Goal: Information Seeking & Learning: Learn about a topic

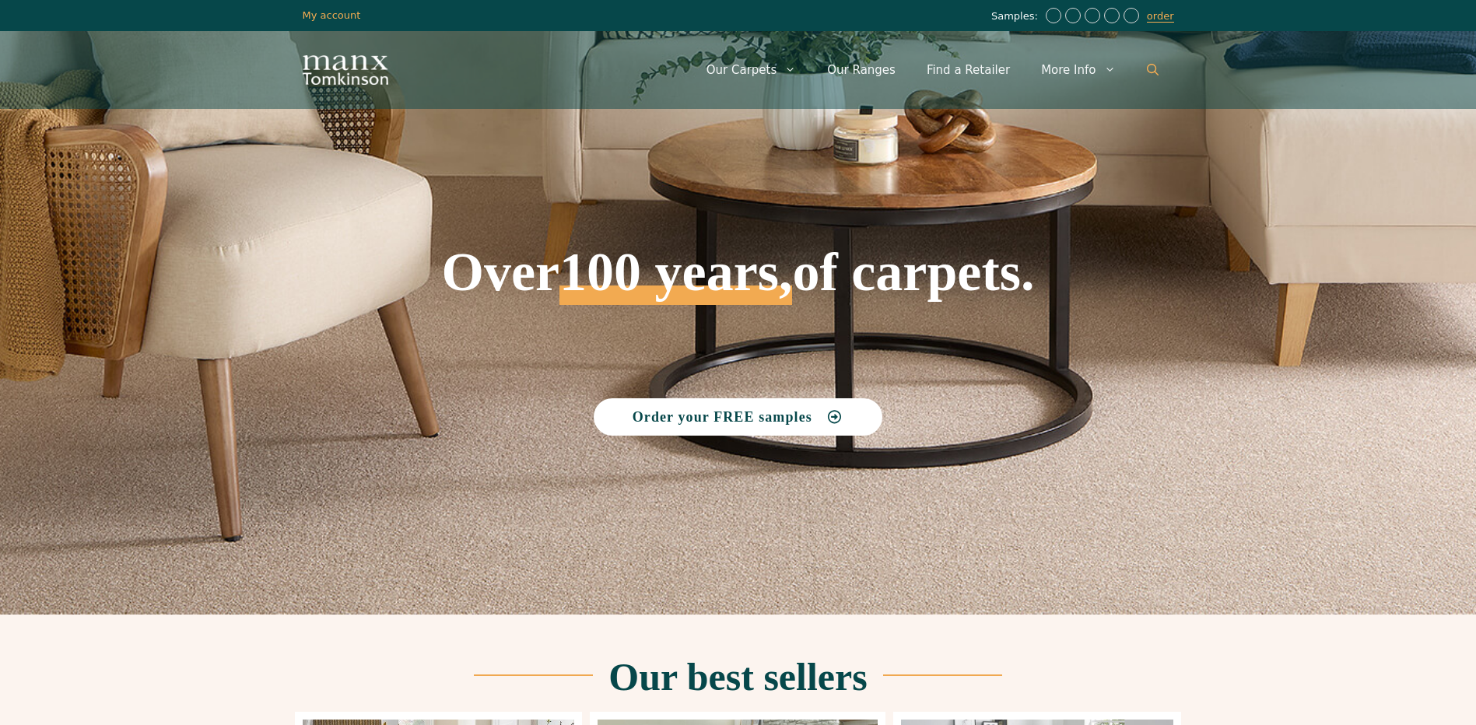
click at [1154, 70] on icon "Open Search Bar" at bounding box center [1153, 70] width 12 height 12
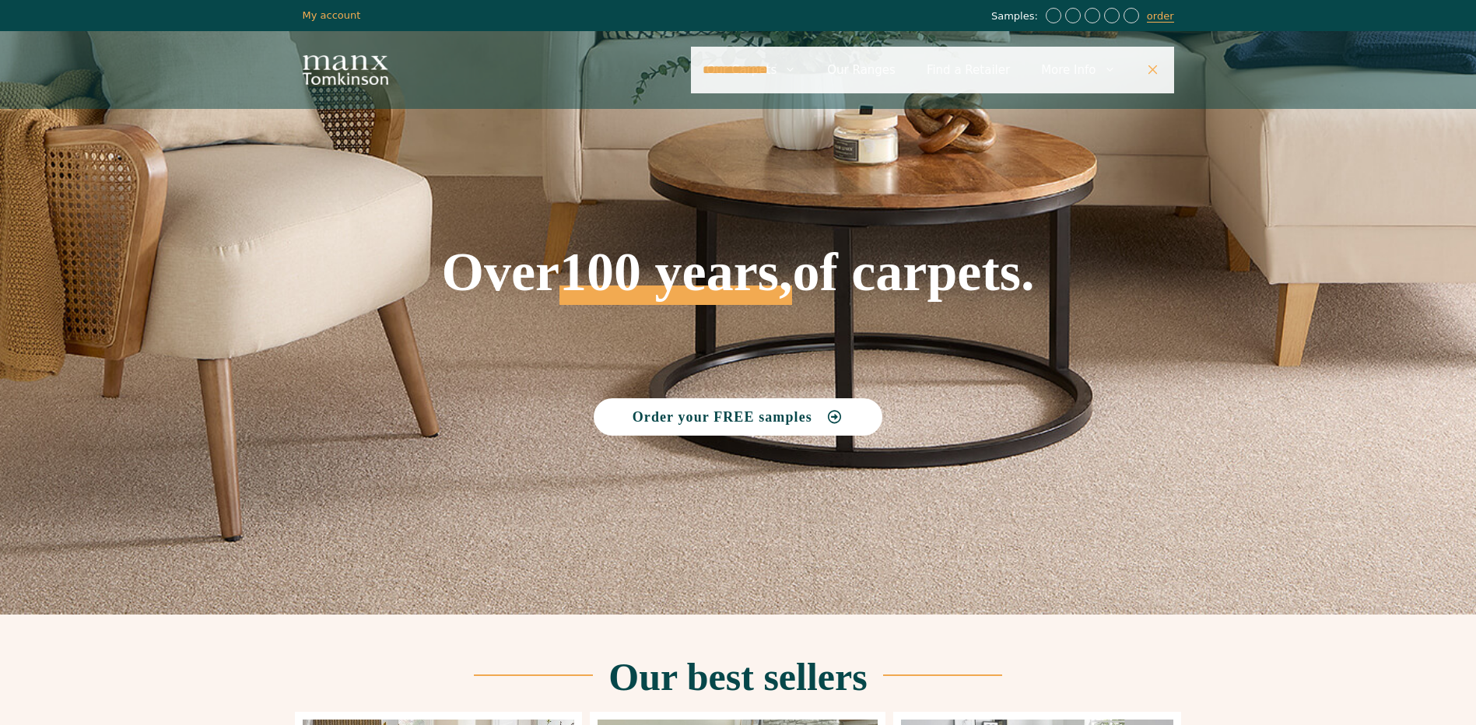
type input "**********"
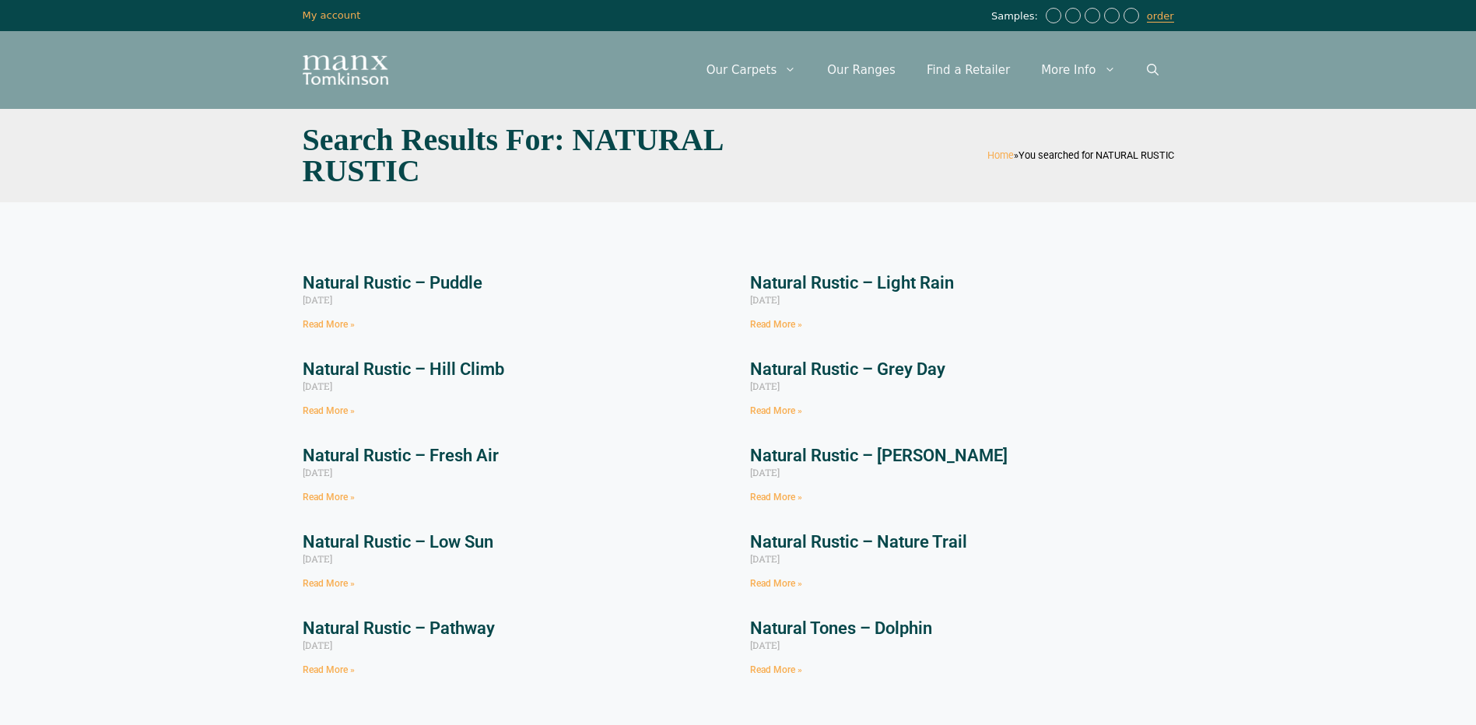
click at [405, 280] on link "Natural Rustic – Puddle" at bounding box center [393, 282] width 180 height 19
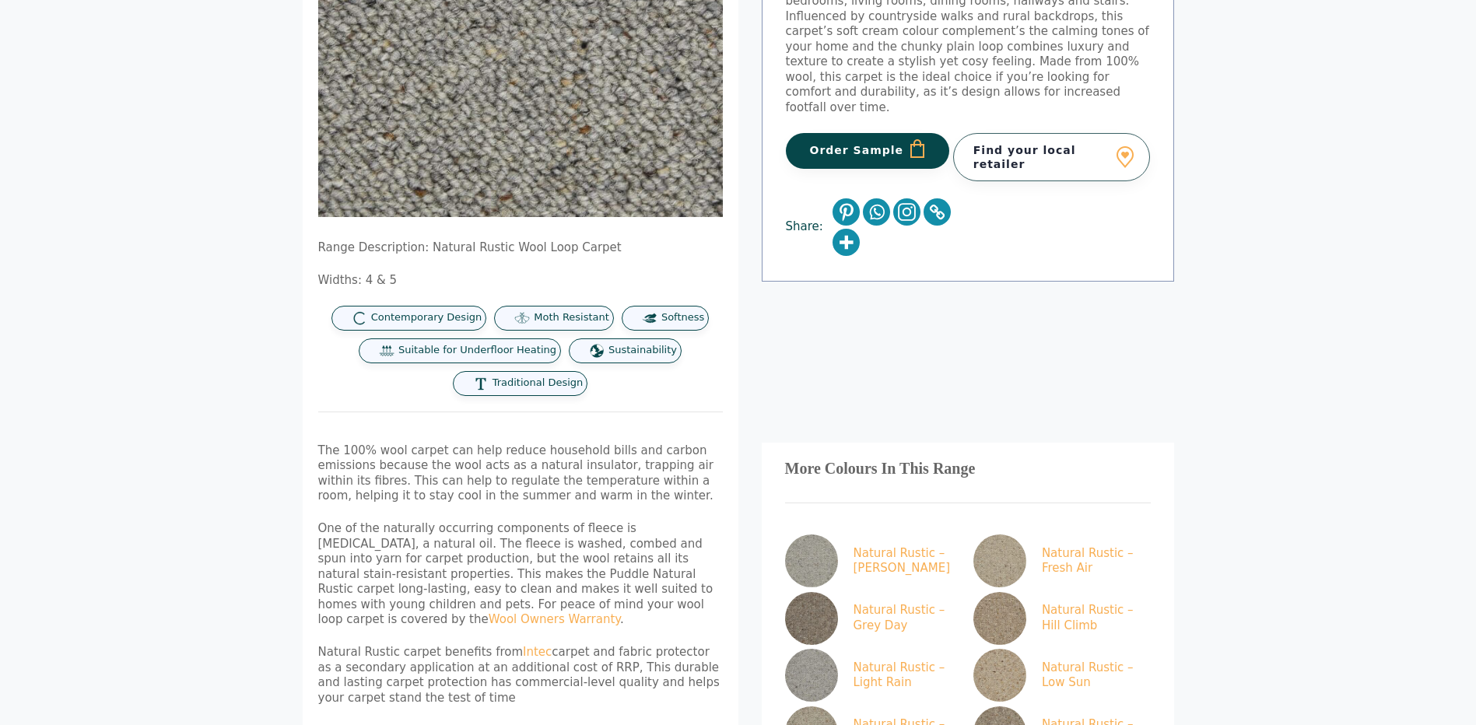
scroll to position [312, 0]
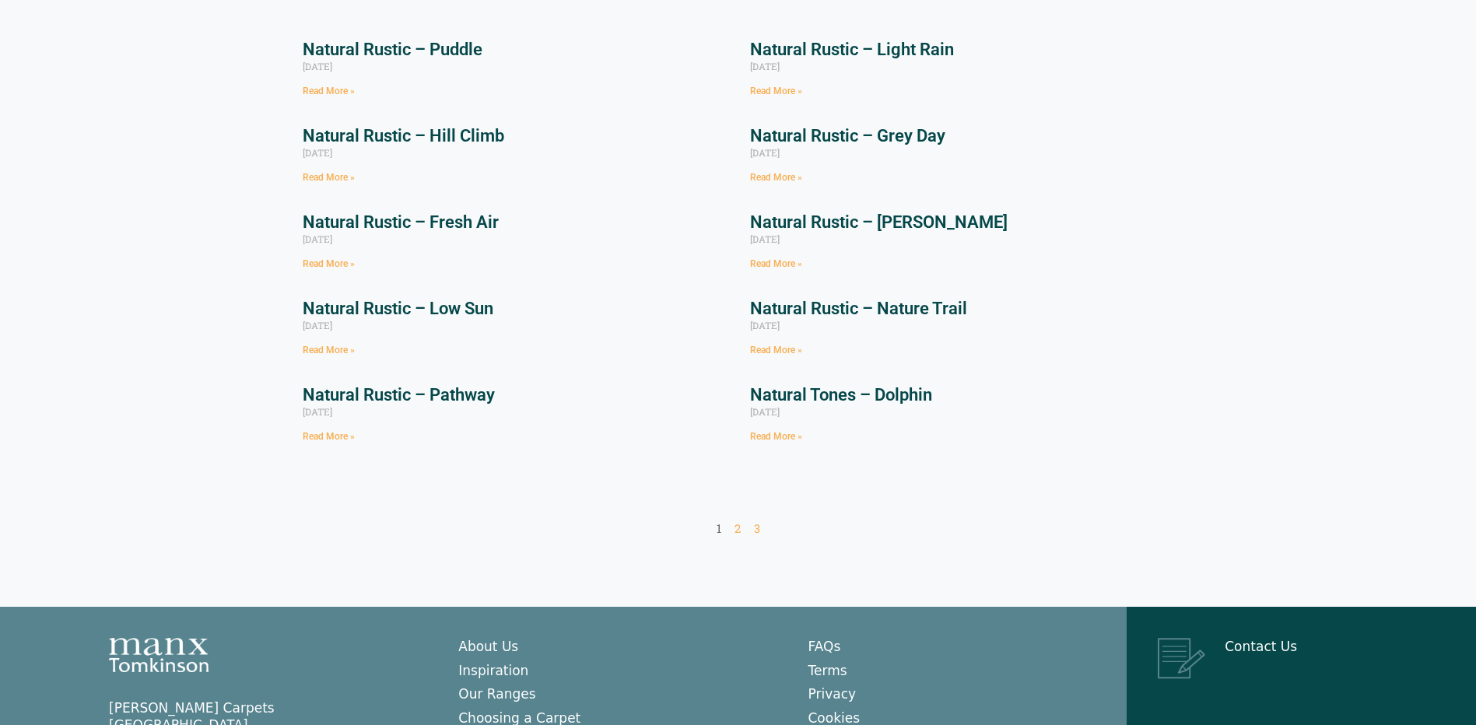
scroll to position [311, 0]
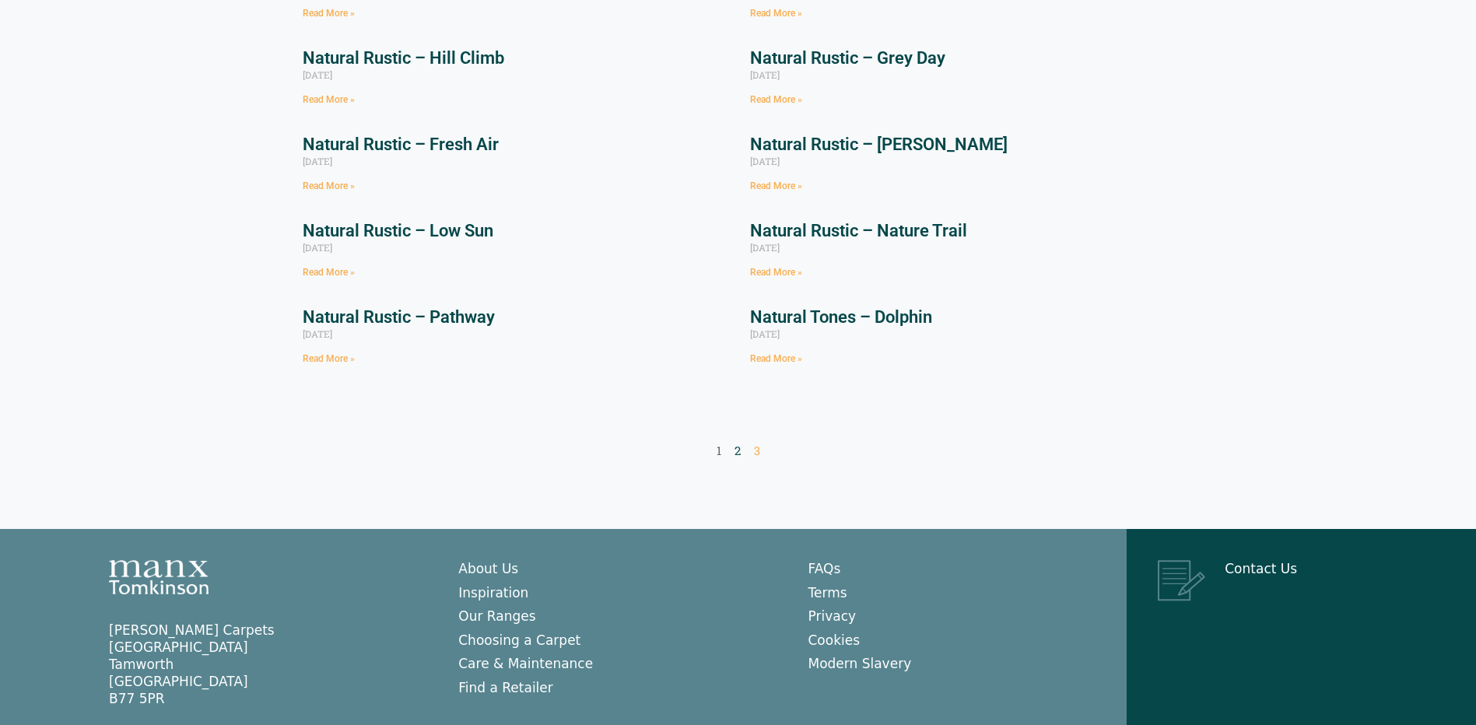
click at [738, 458] on link "Page 2" at bounding box center [737, 451] width 6 height 16
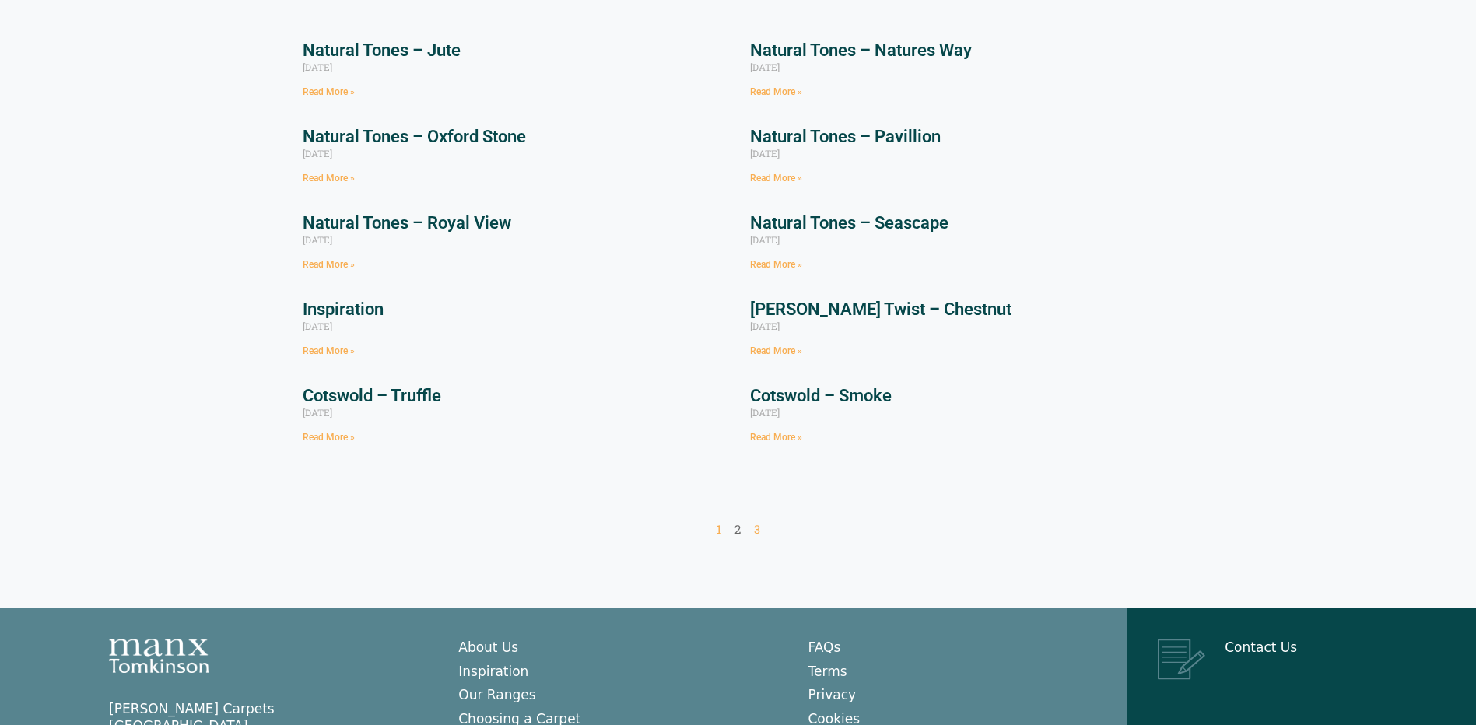
scroll to position [233, 0]
click at [754, 530] on link "Page 3" at bounding box center [757, 529] width 6 height 16
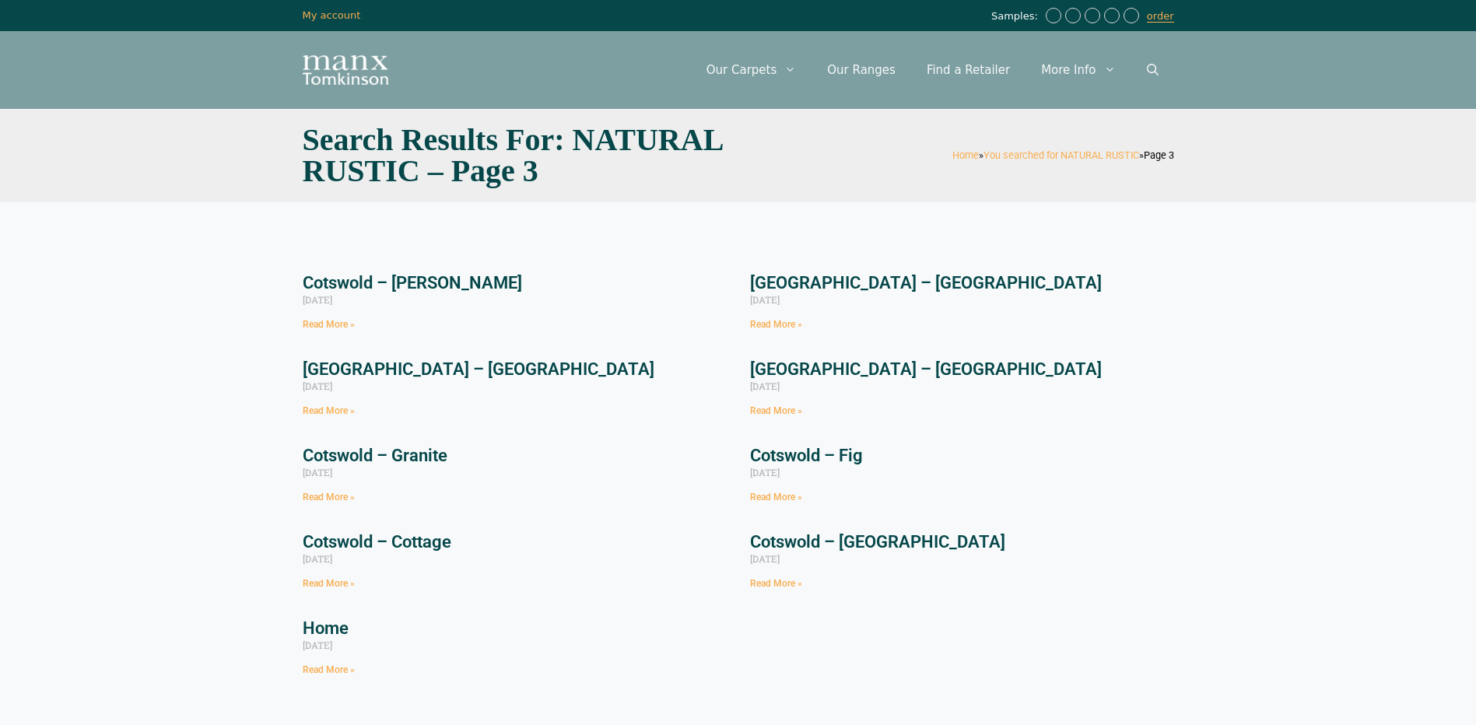
click at [321, 68] on img "Site" at bounding box center [346, 70] width 86 height 30
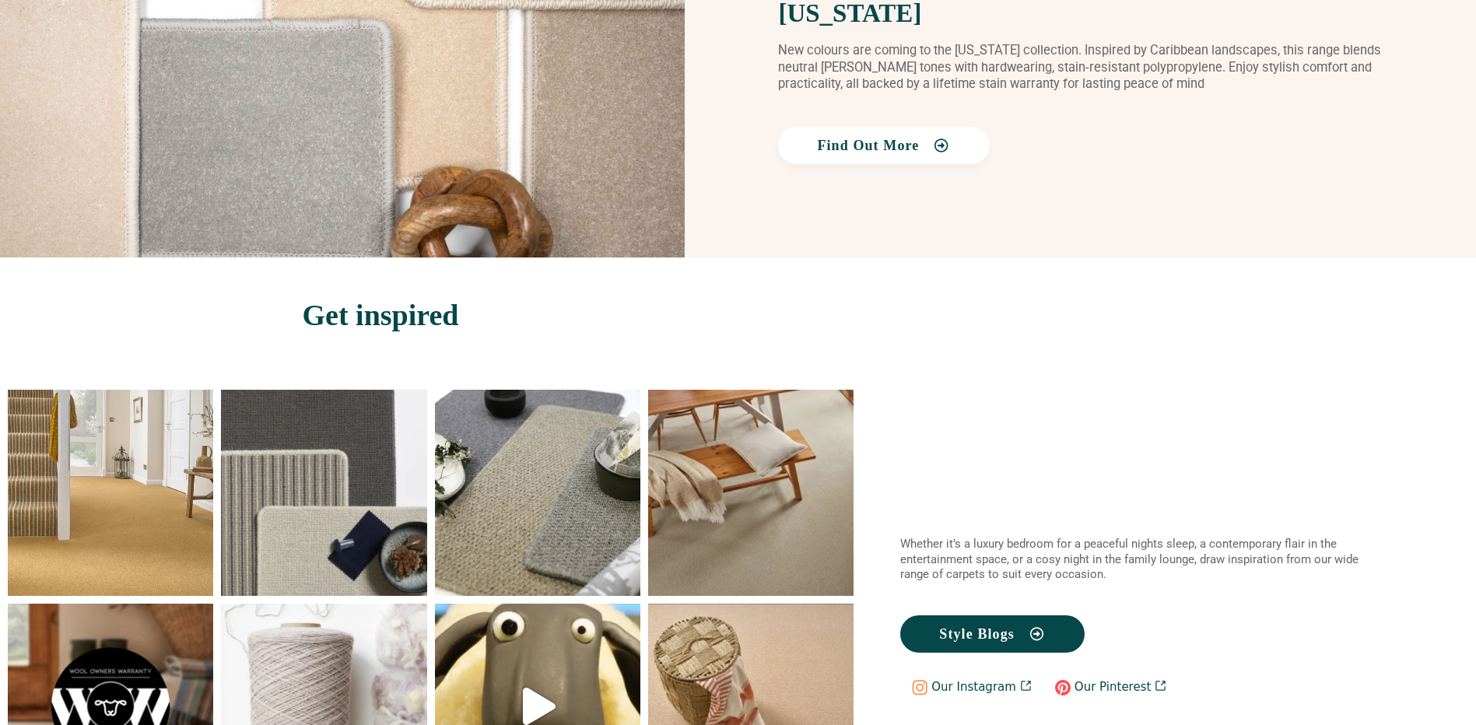
scroll to position [2412, 0]
